Goal: Information Seeking & Learning: Compare options

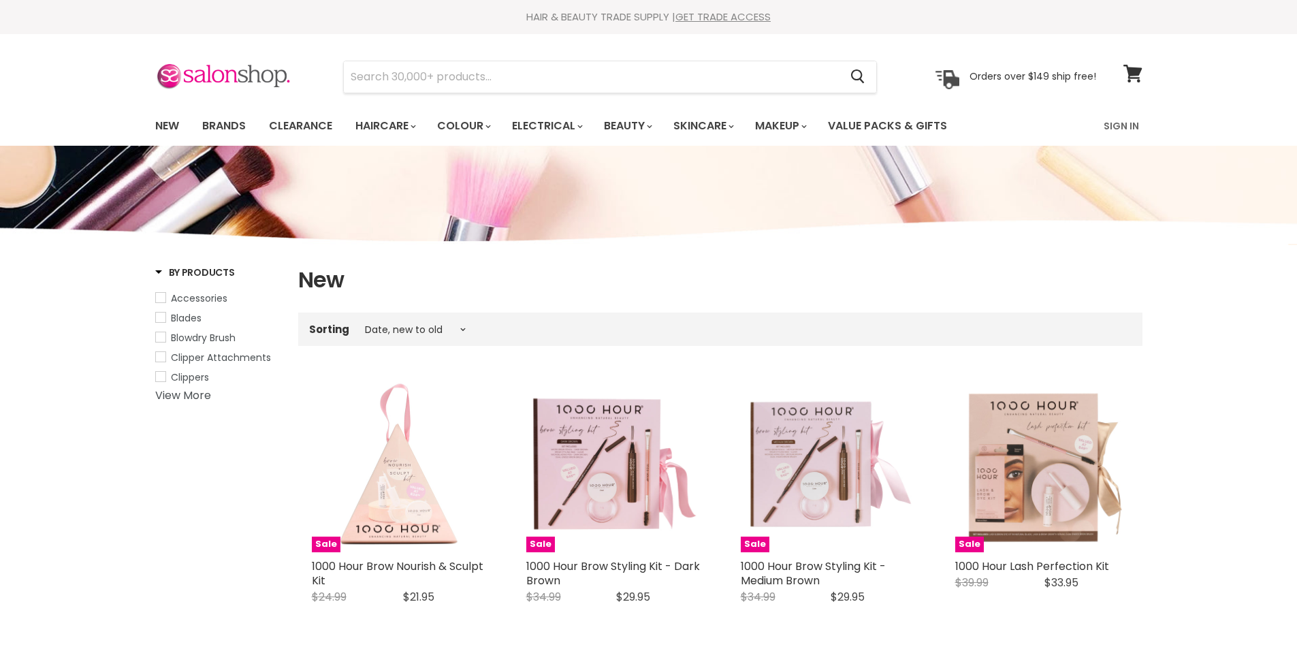
select select "created-descending"
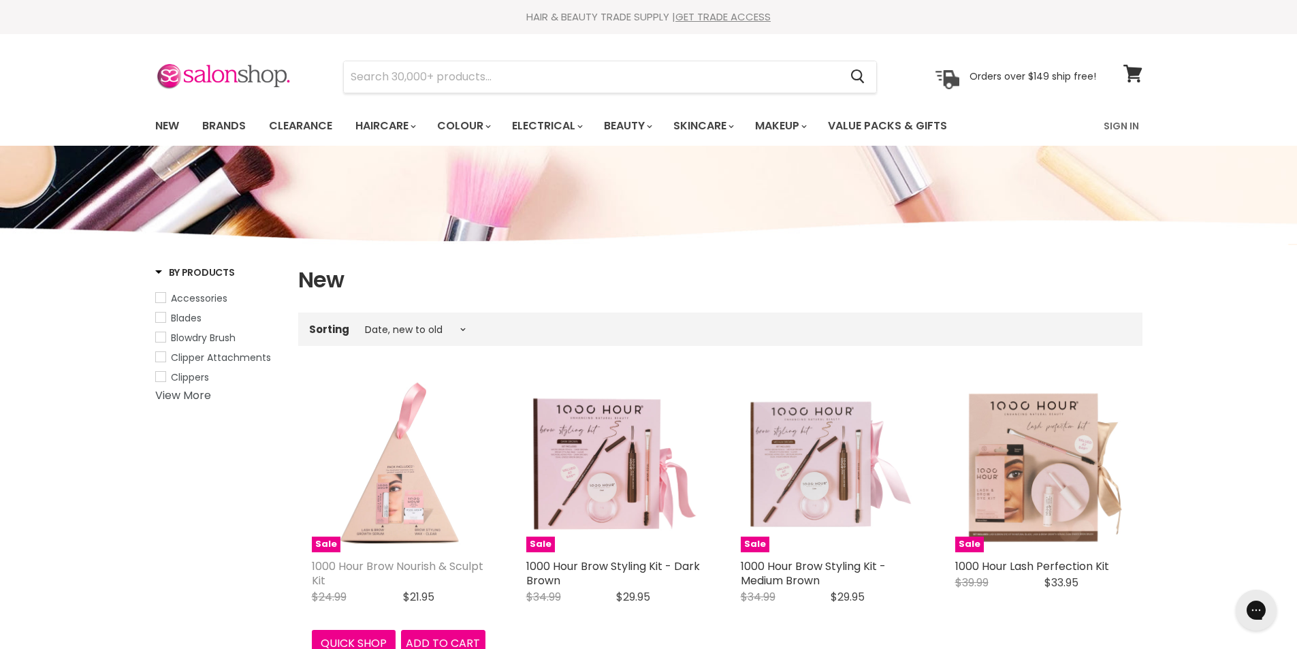
click at [383, 560] on link "1000 Hour Brow Nourish & Sculpt Kit" at bounding box center [398, 573] width 172 height 30
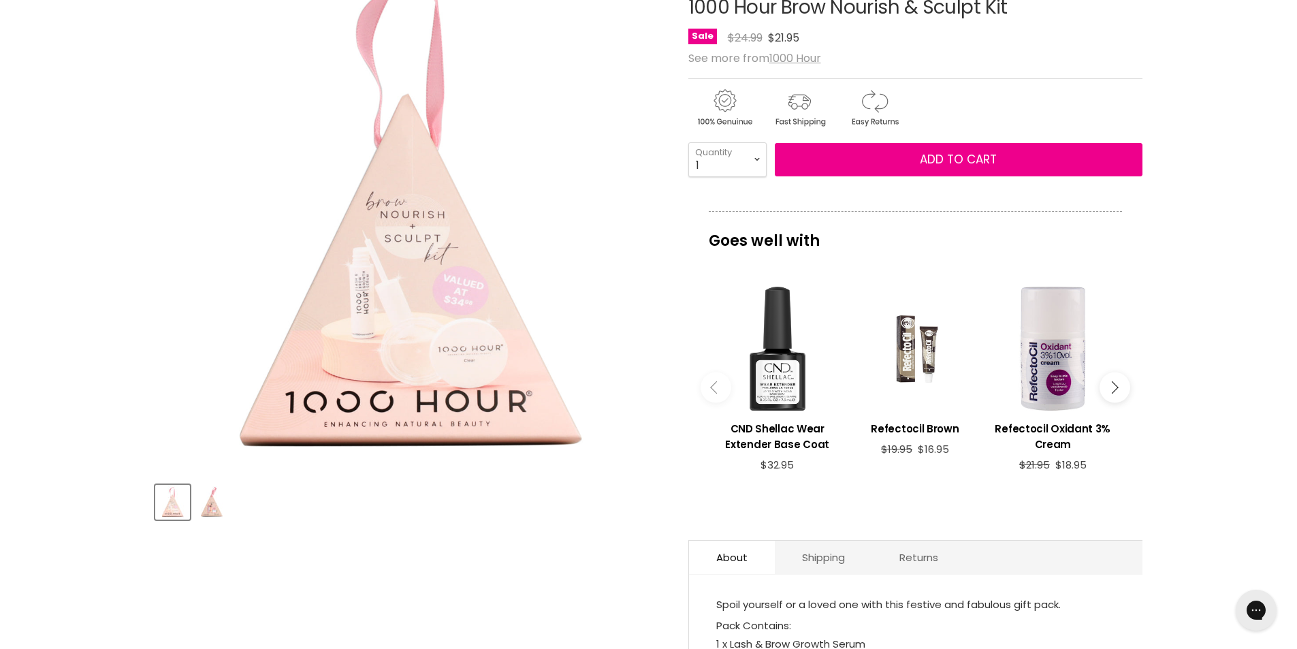
scroll to position [409, 0]
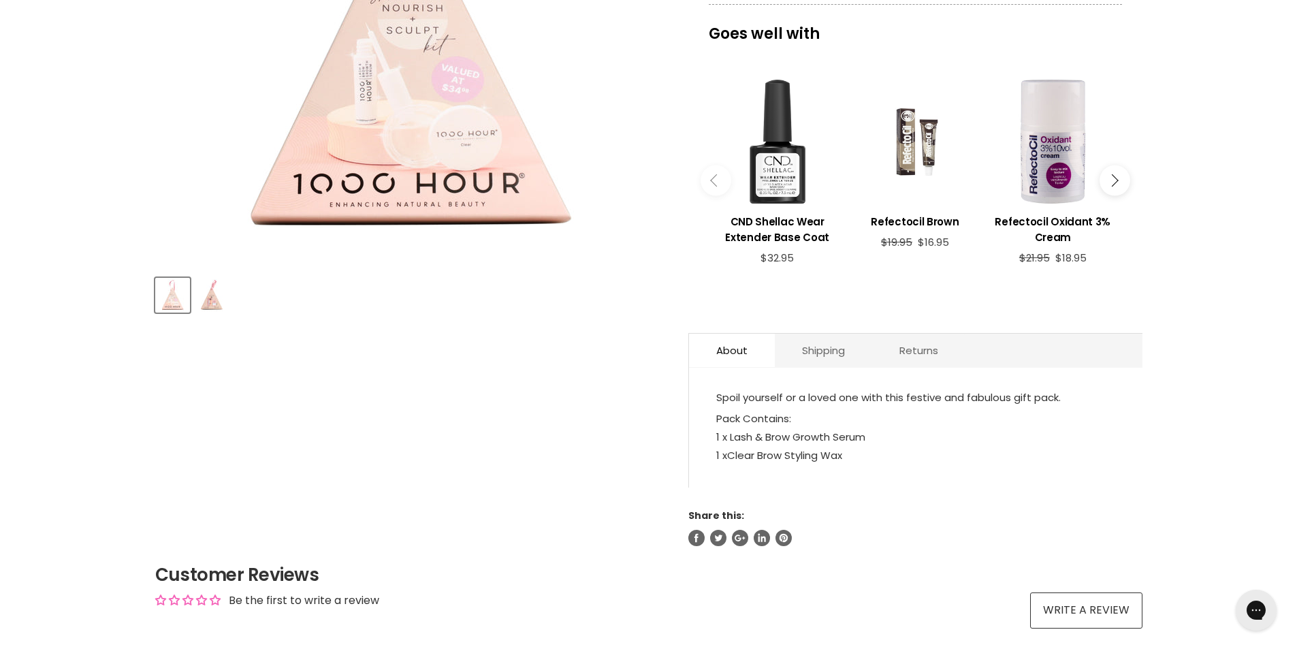
click at [206, 307] on img "Product thumbnails" at bounding box center [211, 295] width 32 height 32
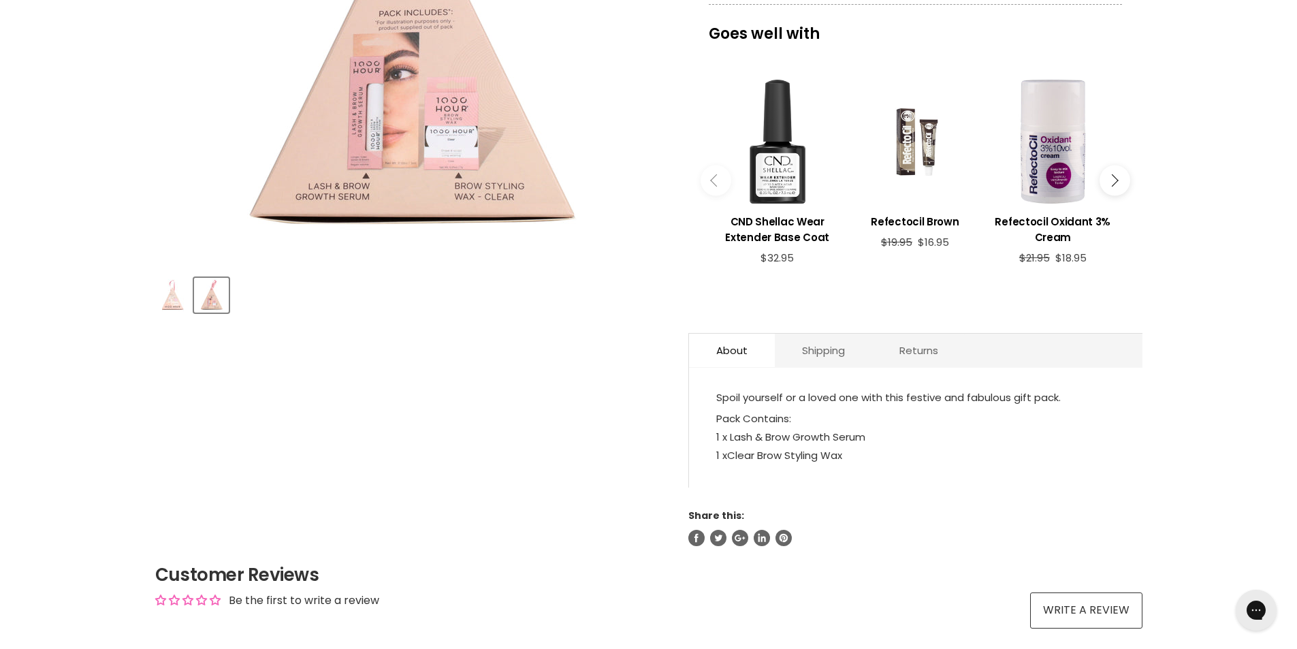
scroll to position [0, 0]
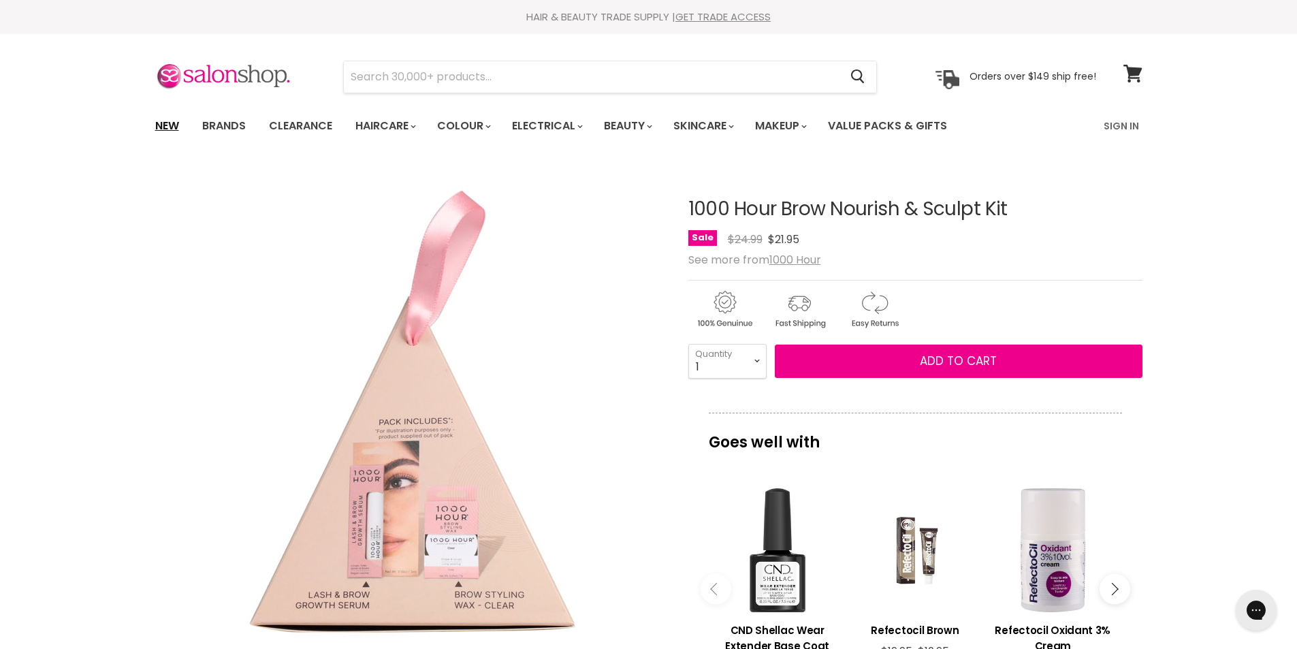
click at [153, 119] on link "New" at bounding box center [167, 126] width 44 height 29
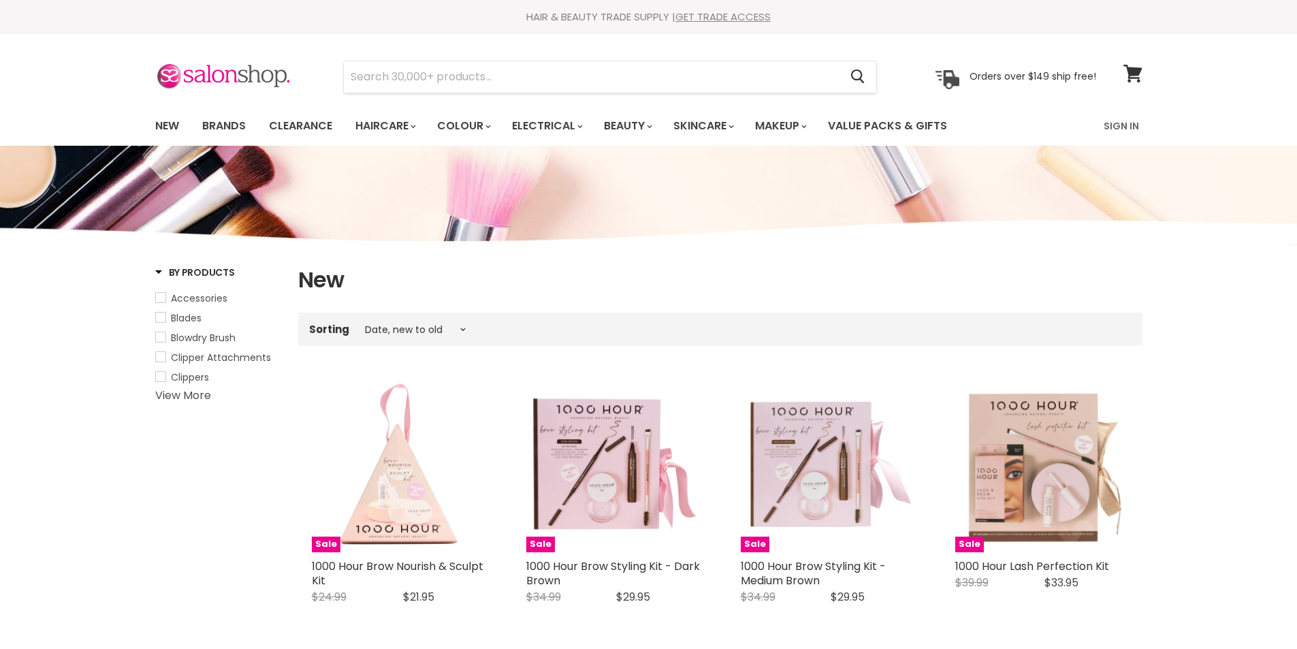
select select "created-descending"
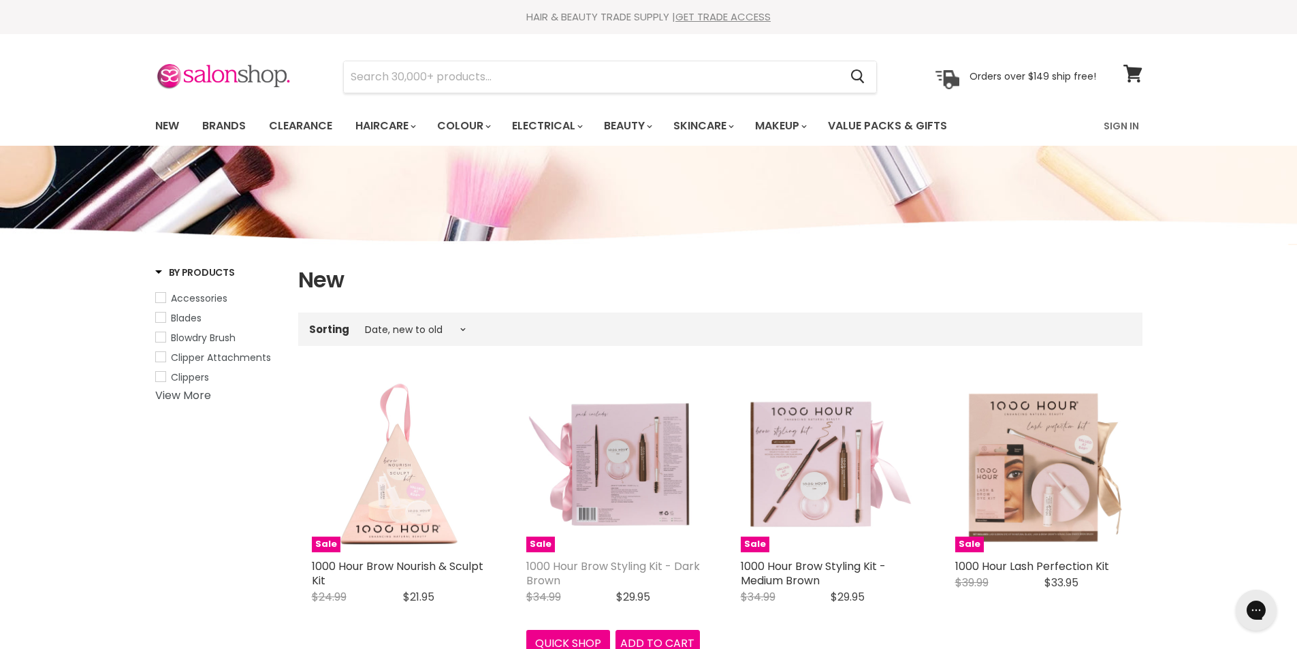
click at [564, 570] on link "1000 Hour Brow Styling Kit - Dark Brown" at bounding box center [613, 573] width 174 height 30
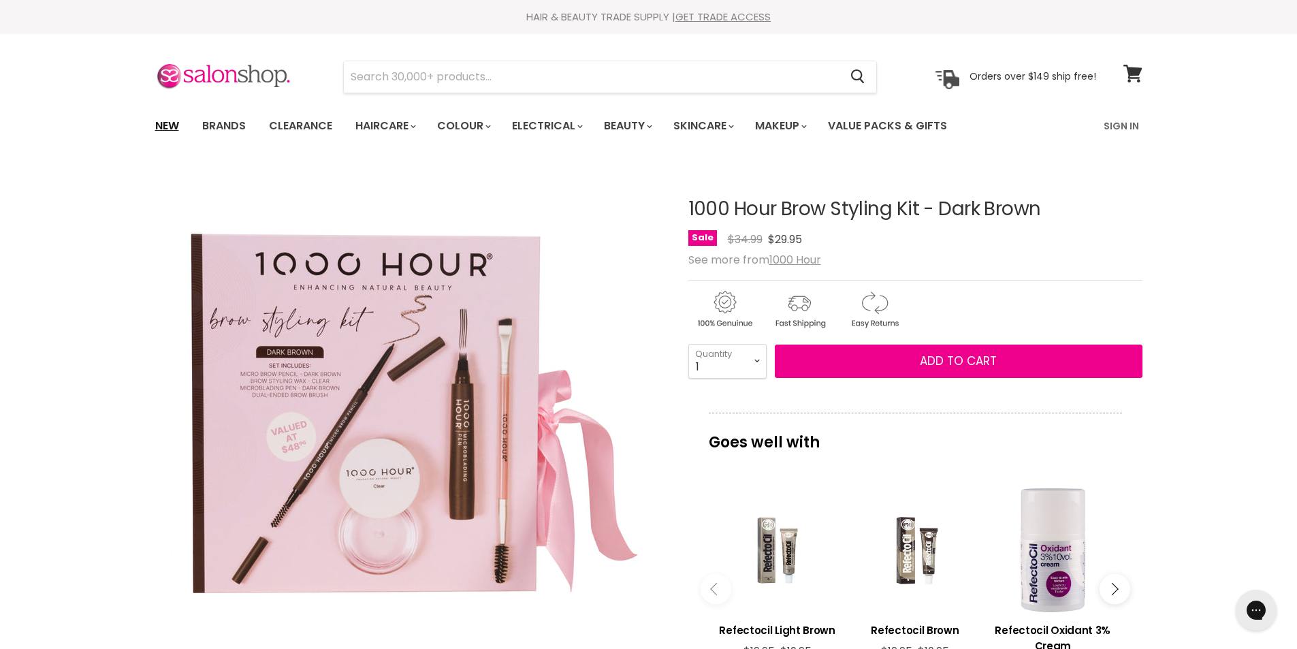
click at [170, 124] on link "New" at bounding box center [167, 126] width 44 height 29
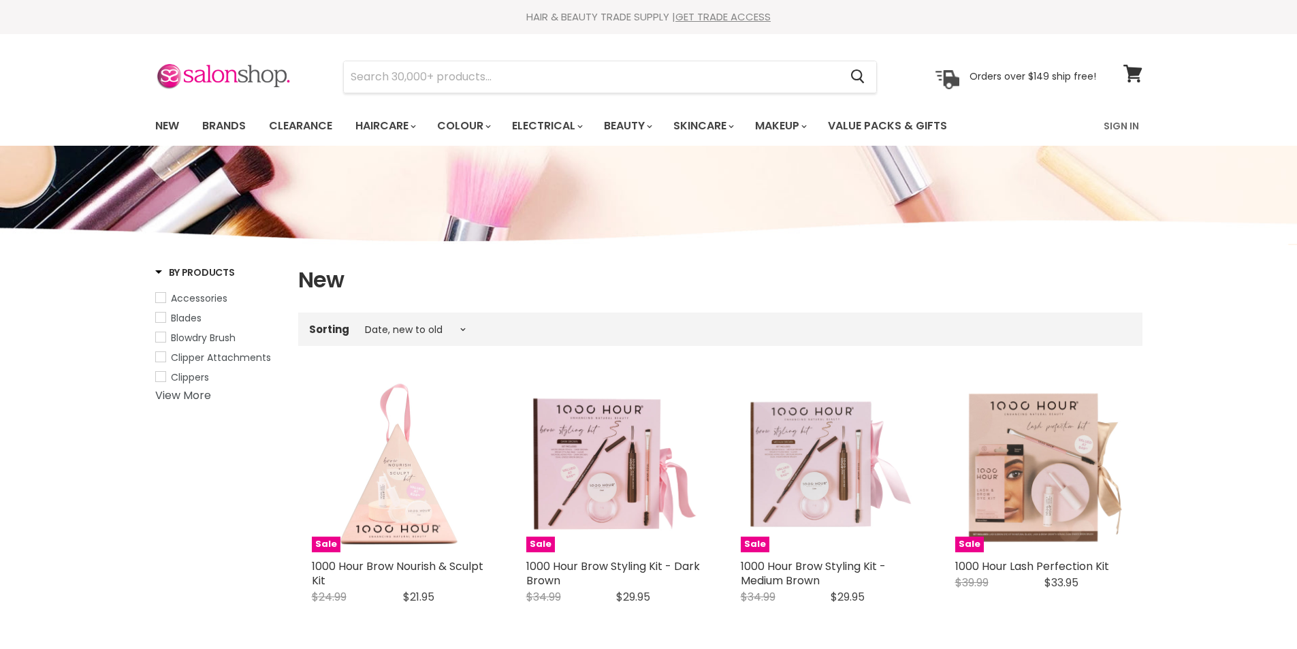
select select "created-descending"
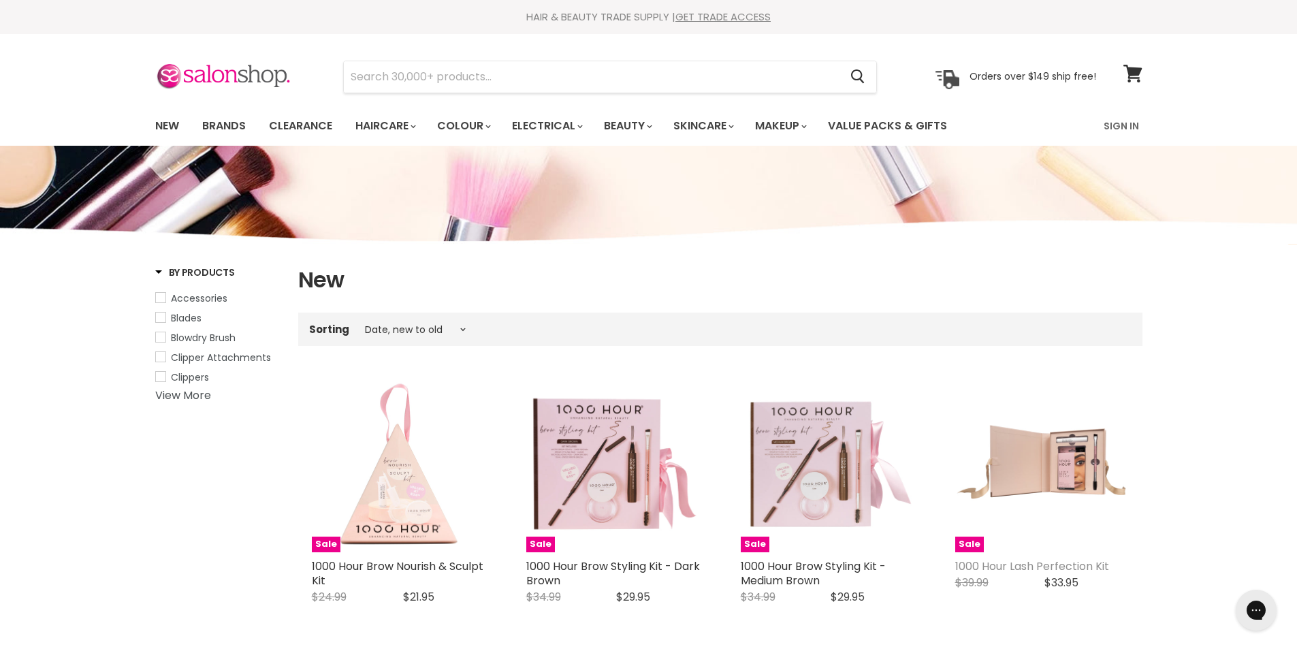
click at [997, 565] on link "1000 Hour Lash Perfection Kit" at bounding box center [1032, 566] width 154 height 16
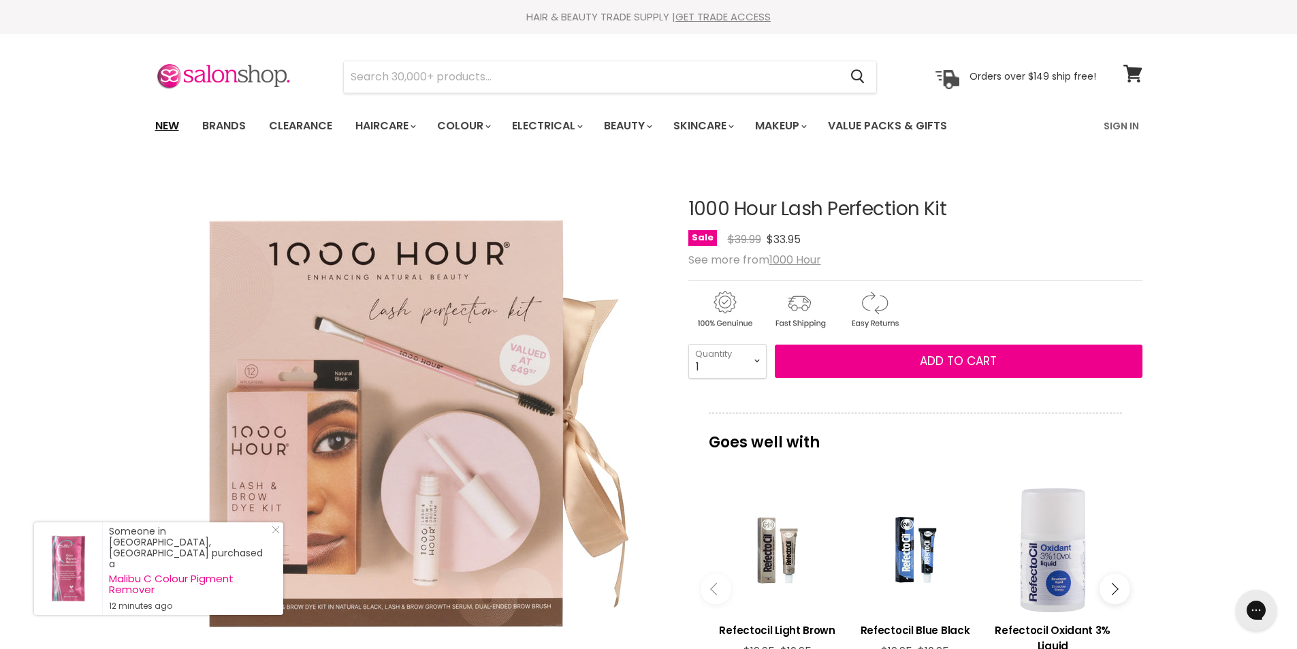
click at [162, 125] on link "New" at bounding box center [167, 126] width 44 height 29
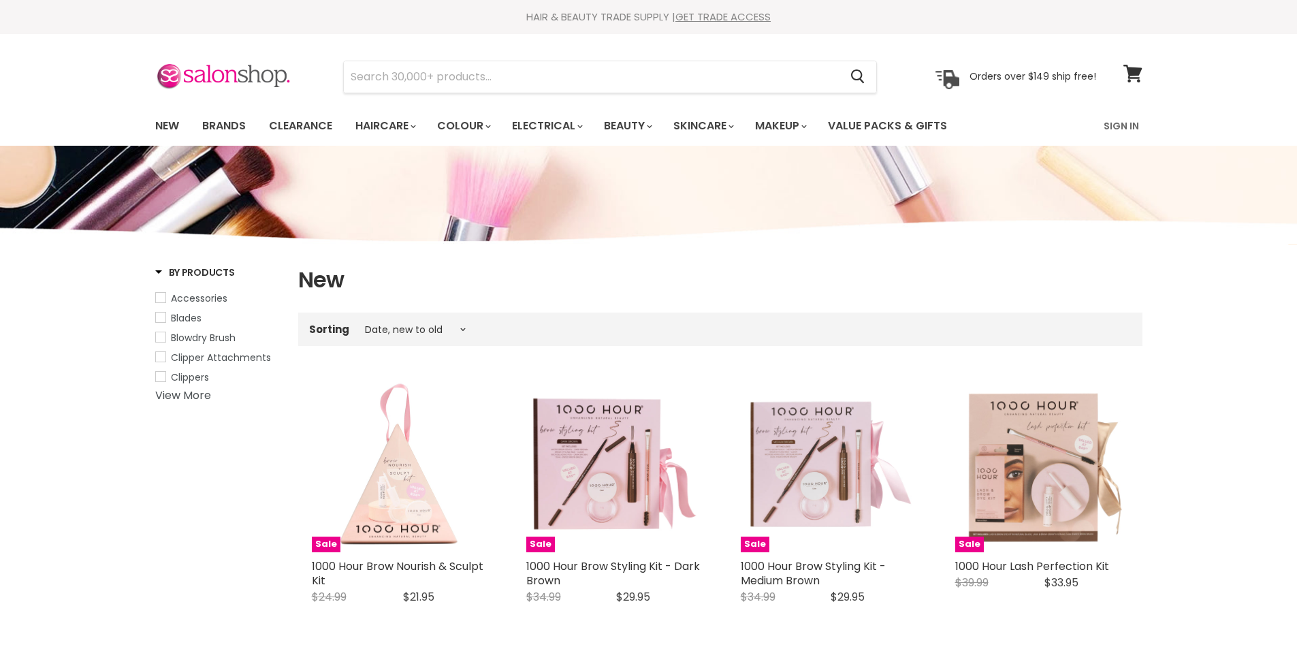
select select "created-descending"
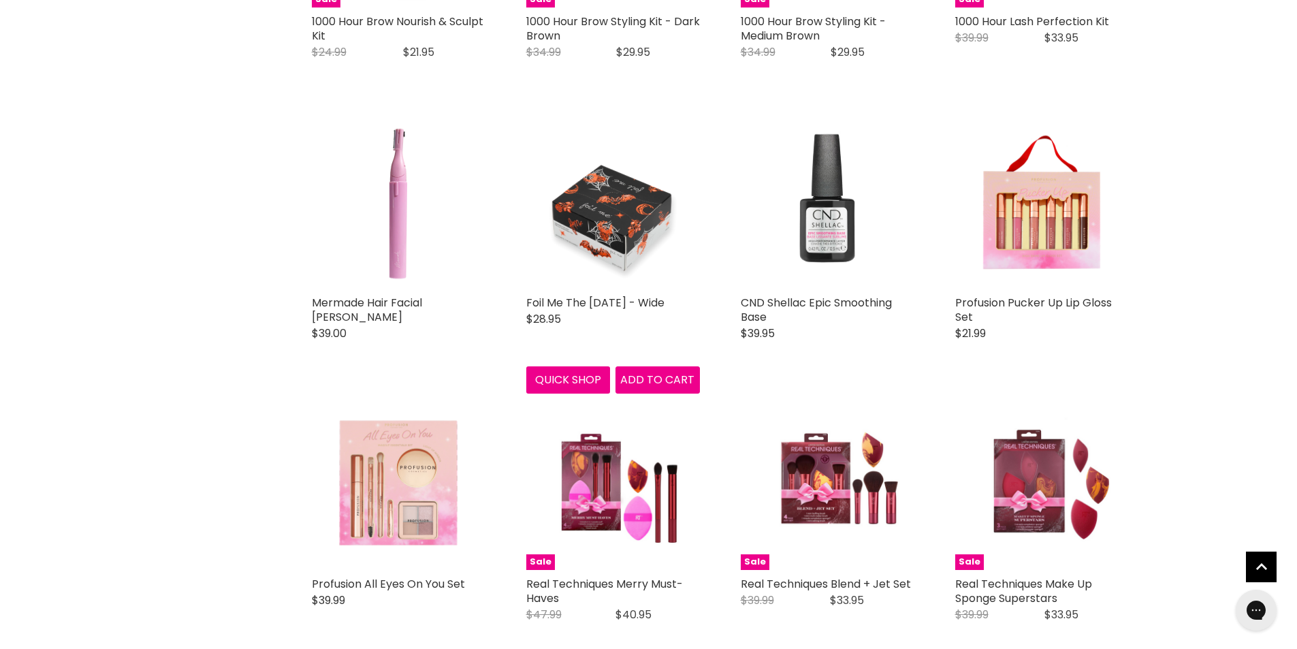
scroll to position [272, 0]
